Goal: Transaction & Acquisition: Purchase product/service

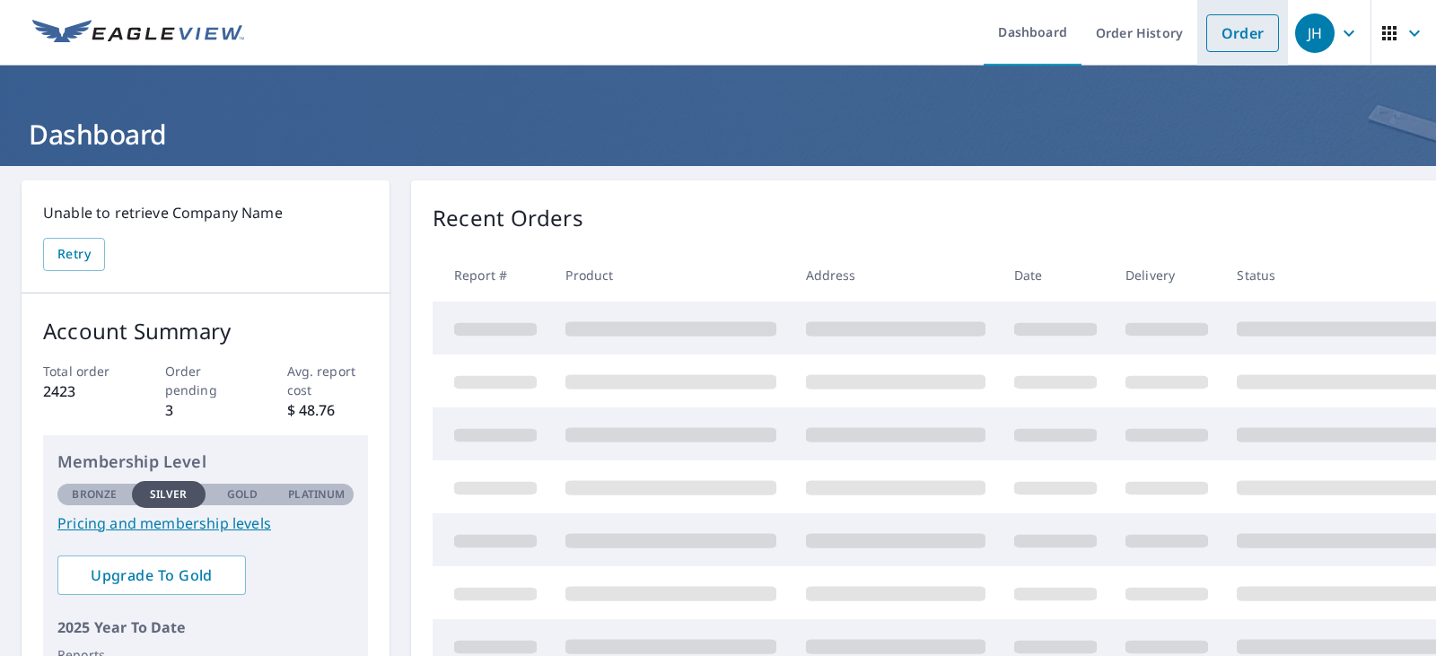
click at [1238, 35] on link "Order" at bounding box center [1242, 33] width 73 height 38
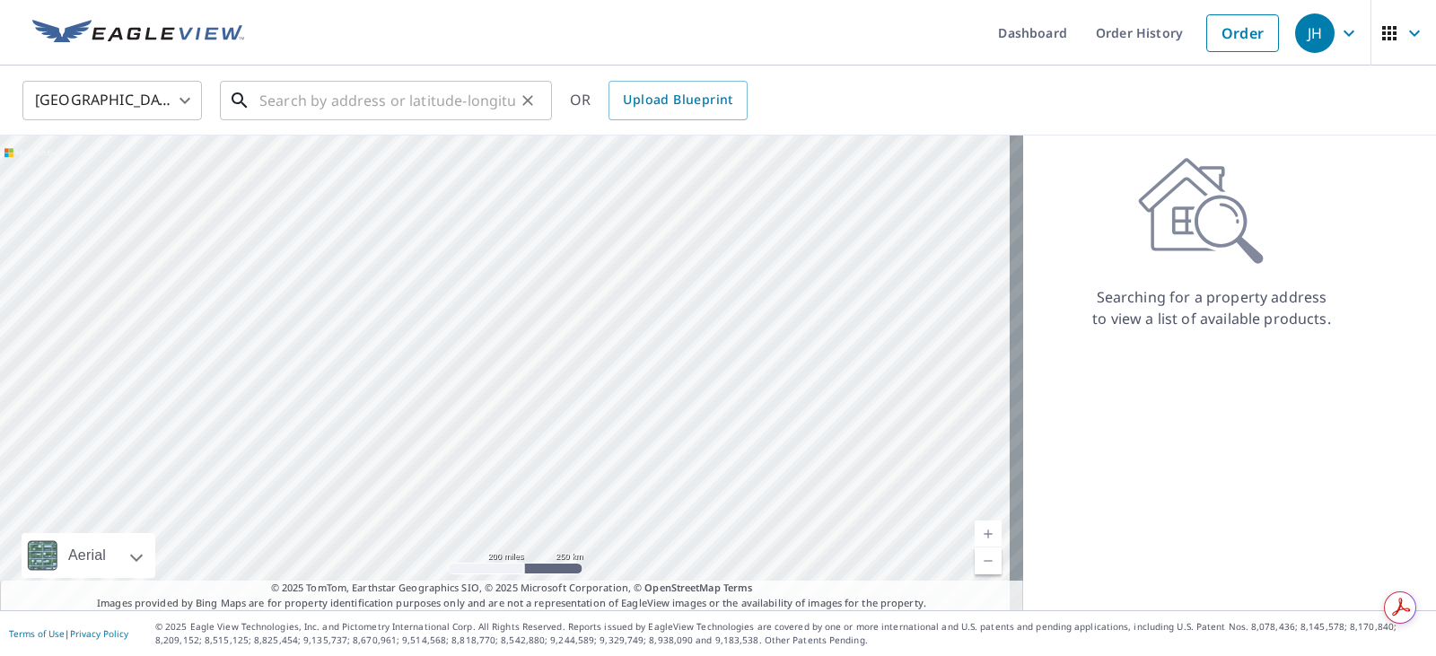
click at [296, 91] on input "text" at bounding box center [387, 100] width 256 height 50
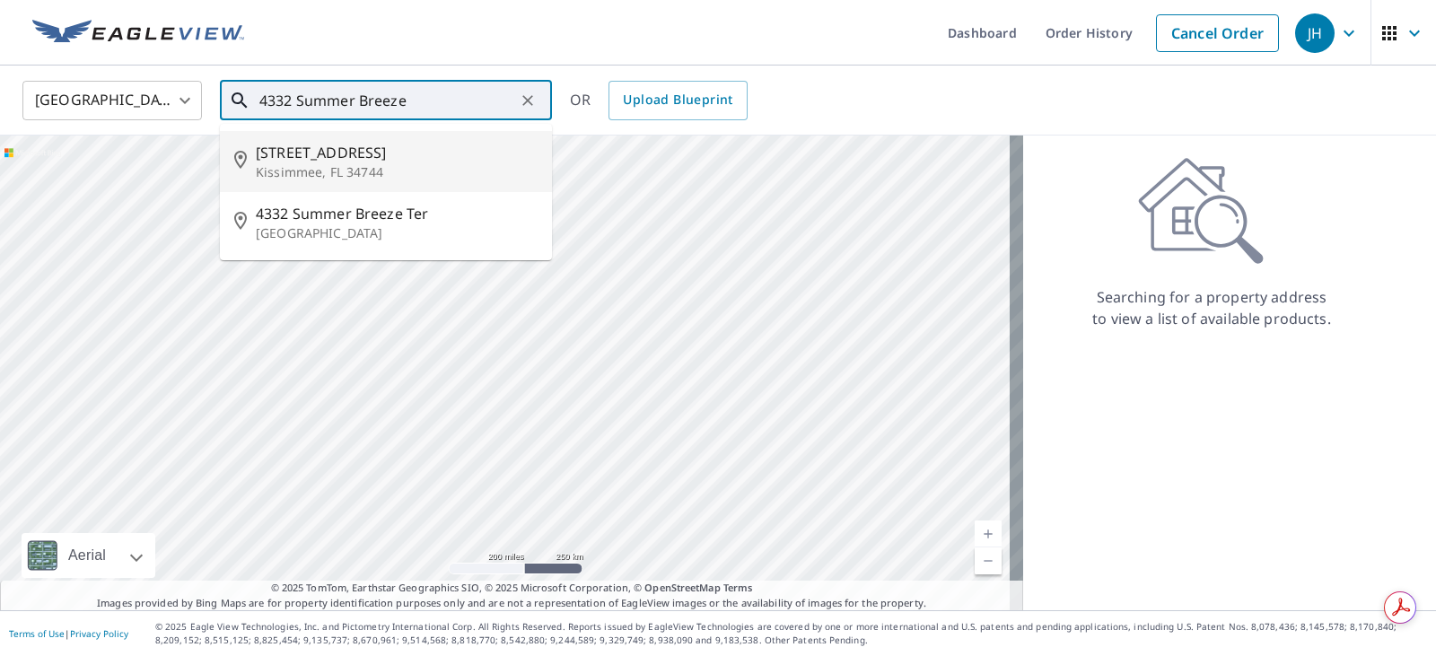
click at [321, 160] on span "[STREET_ADDRESS]" at bounding box center [397, 153] width 282 height 22
type input "[STREET_ADDRESS]"
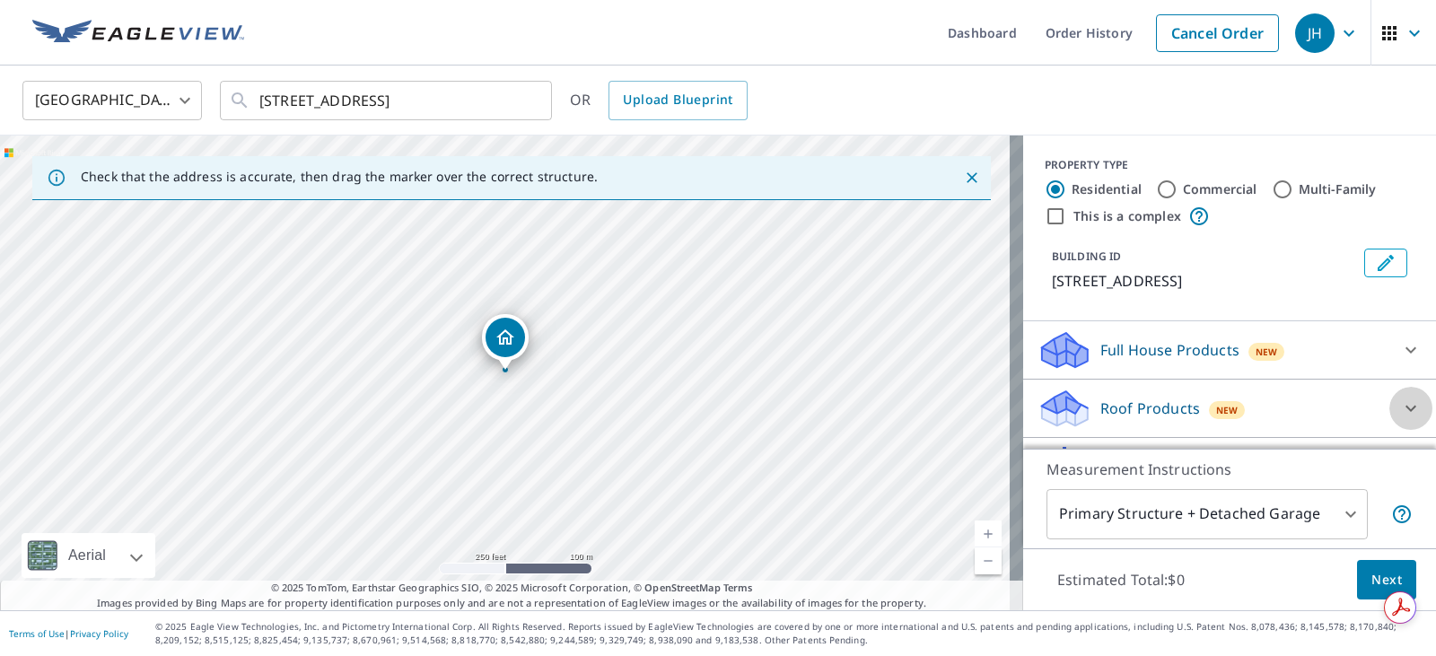
click at [1405, 412] on icon at bounding box center [1410, 409] width 11 height 6
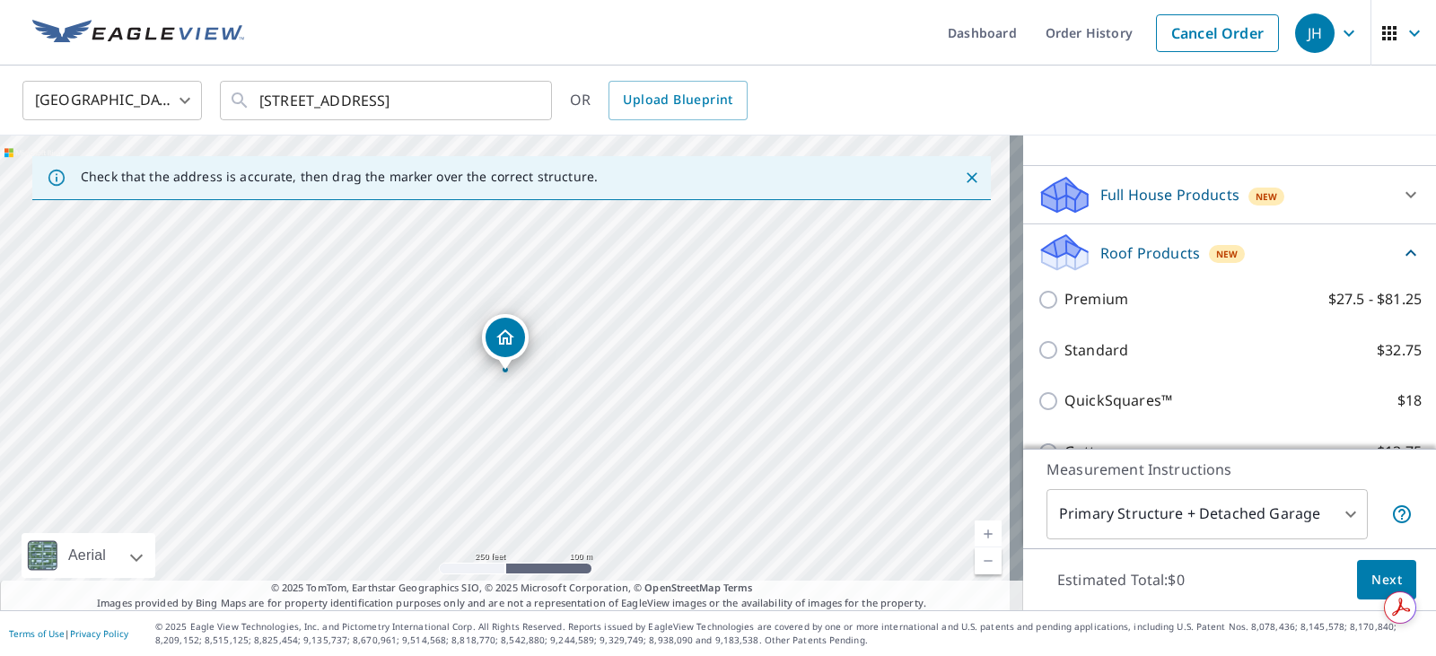
scroll to position [179, 0]
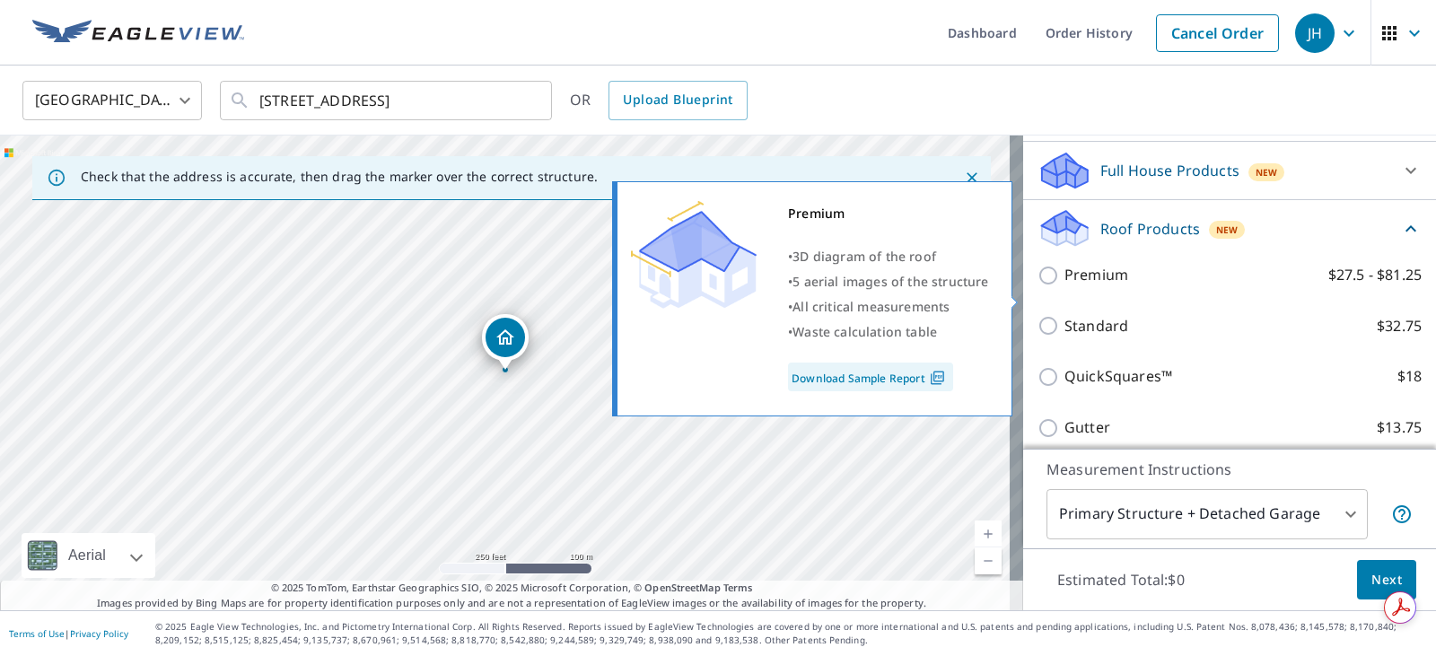
click at [1079, 286] on p "Premium" at bounding box center [1096, 275] width 64 height 22
click at [1064, 286] on input "Premium $27.5 - $81.25" at bounding box center [1050, 276] width 27 height 22
checkbox input "true"
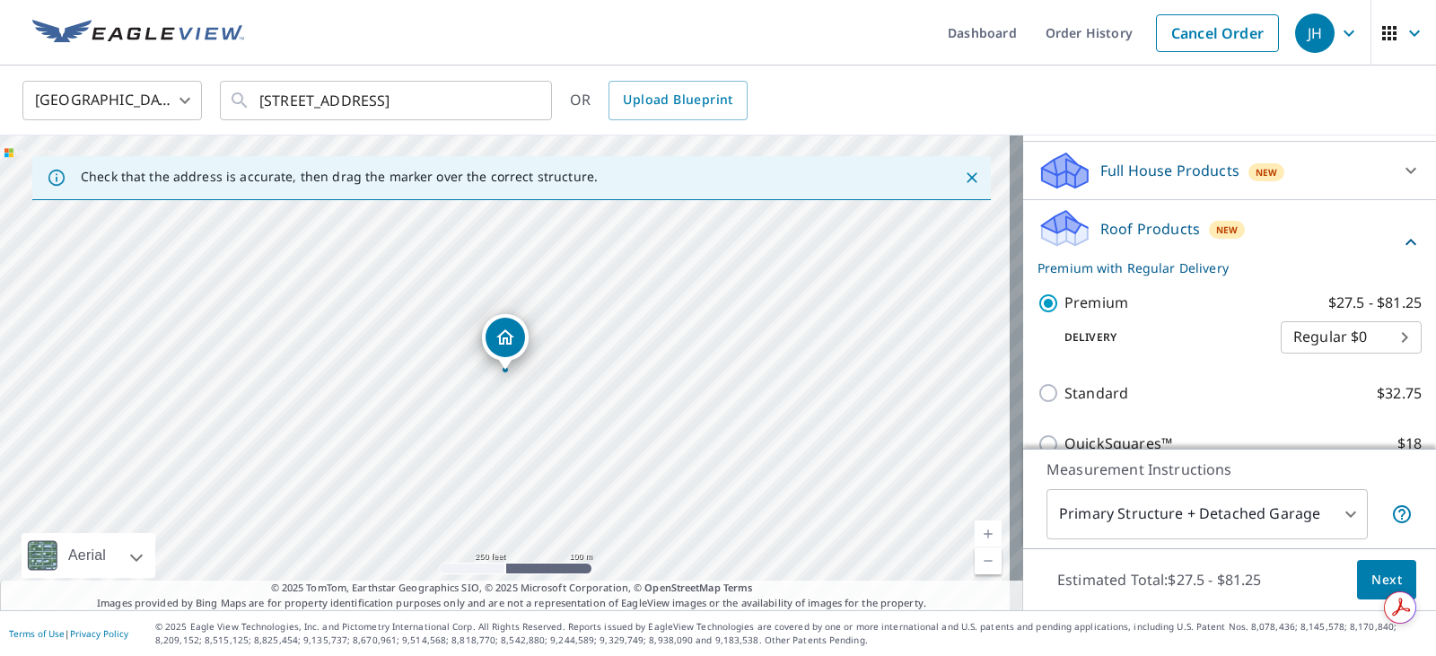
click at [1376, 577] on span "Next" at bounding box center [1386, 580] width 31 height 22
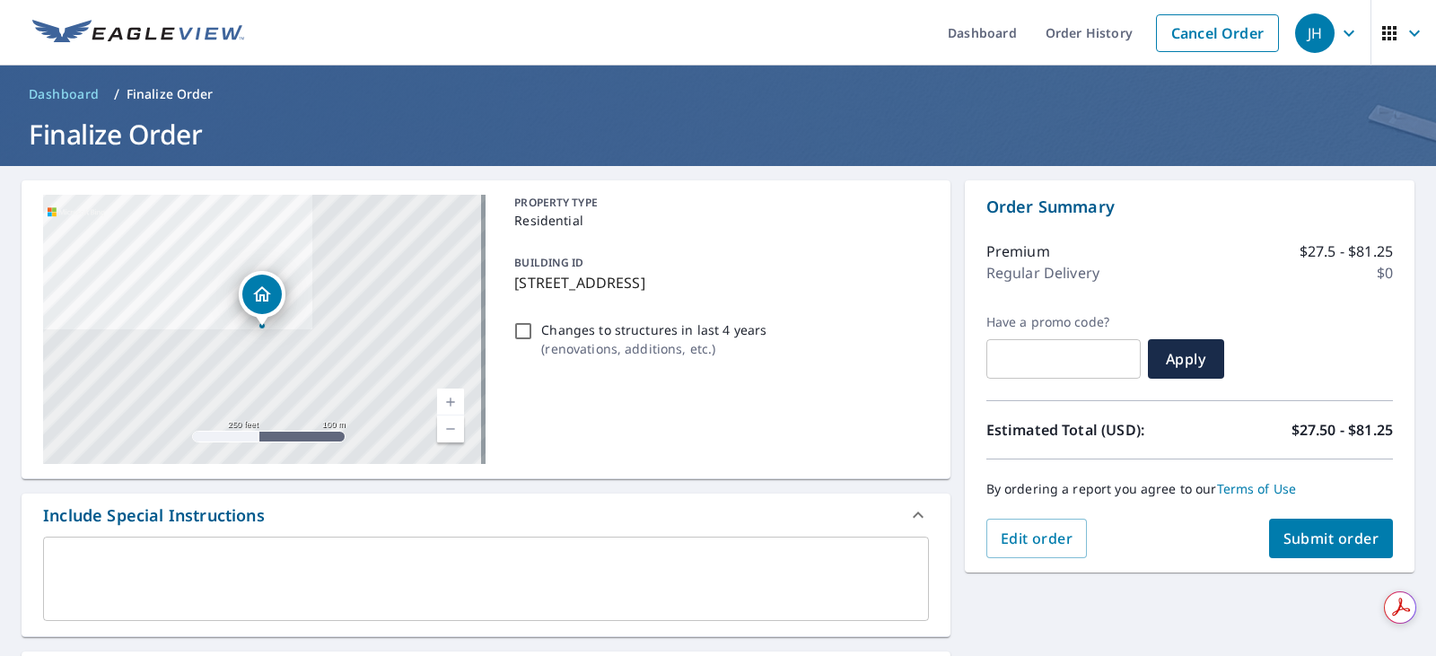
click at [1312, 539] on span "Submit order" at bounding box center [1331, 539] width 96 height 20
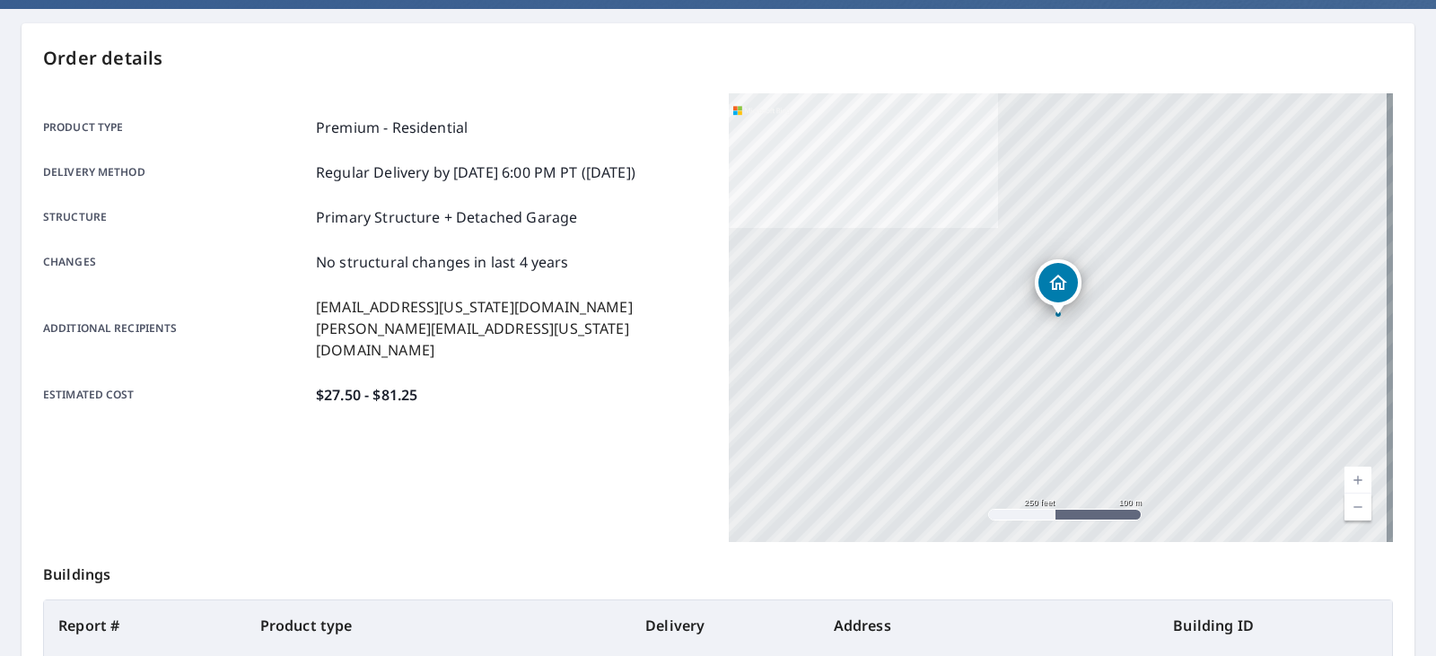
scroll to position [400, 0]
